Goal: Transaction & Acquisition: Purchase product/service

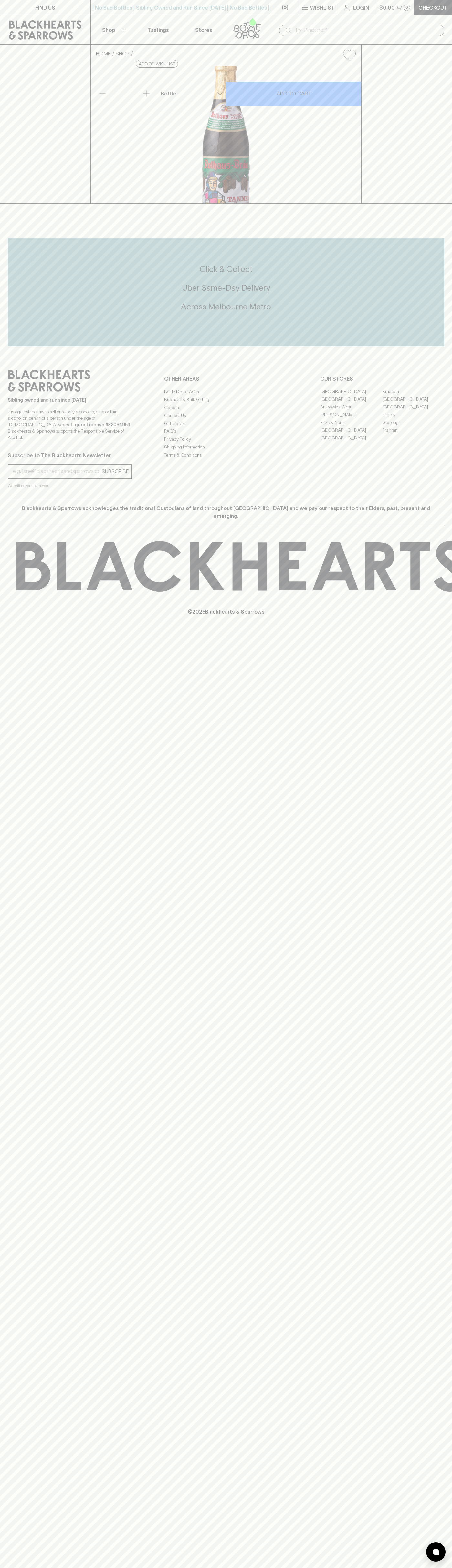
click at [122, 24] on button "Shop" at bounding box center [113, 29] width 45 height 29
click at [450, 1567] on div at bounding box center [226, 784] width 452 height 1568
click at [323, 1567] on html "FIND US | No Bad Bottles | Sibling Owned and Run Since 2006 | No Bad Bottles | …" at bounding box center [226, 784] width 452 height 1568
click at [19, 1275] on div at bounding box center [226, 784] width 452 height 1568
